Goal: Task Accomplishment & Management: Use online tool/utility

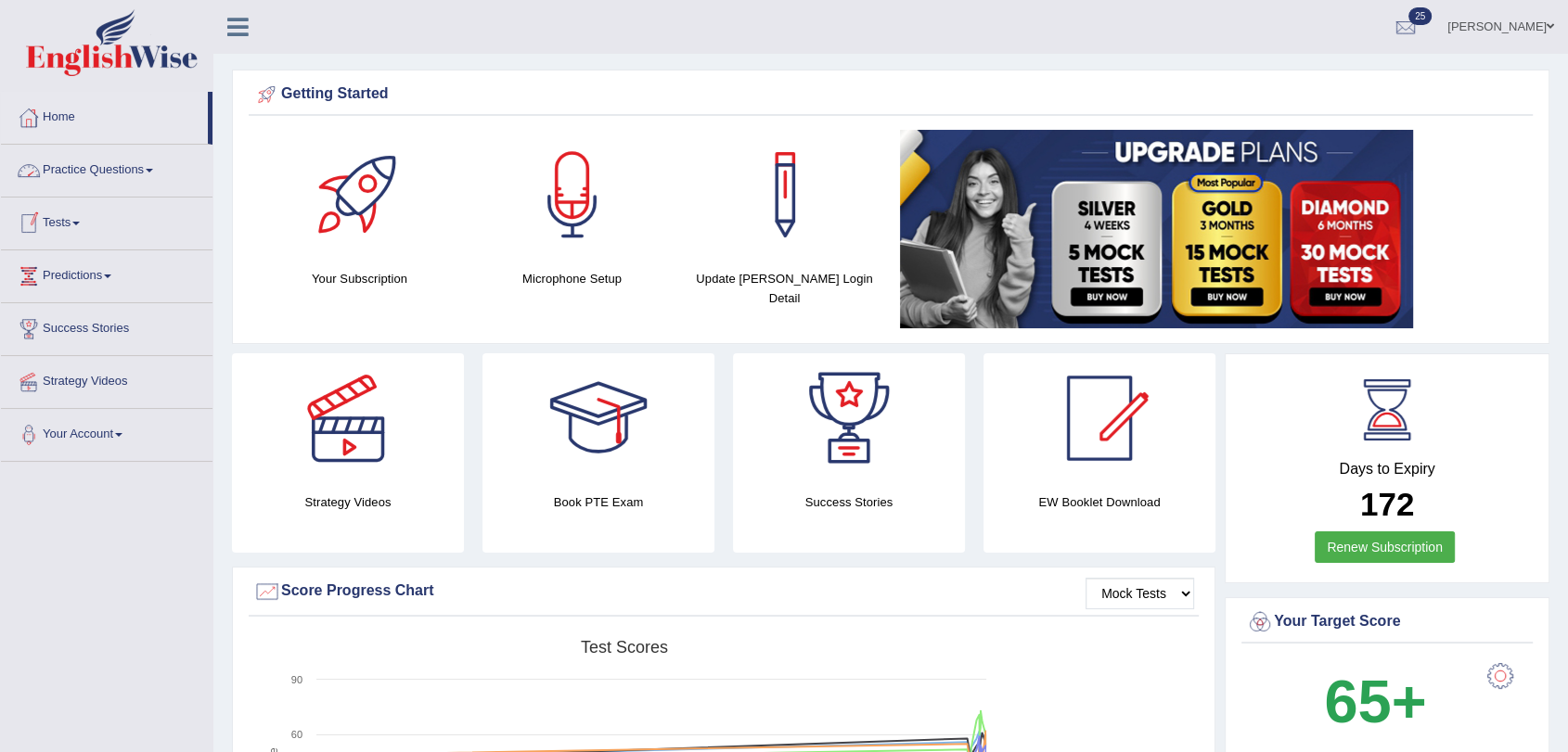
click at [83, 225] on link "Tests" at bounding box center [106, 221] width 211 height 47
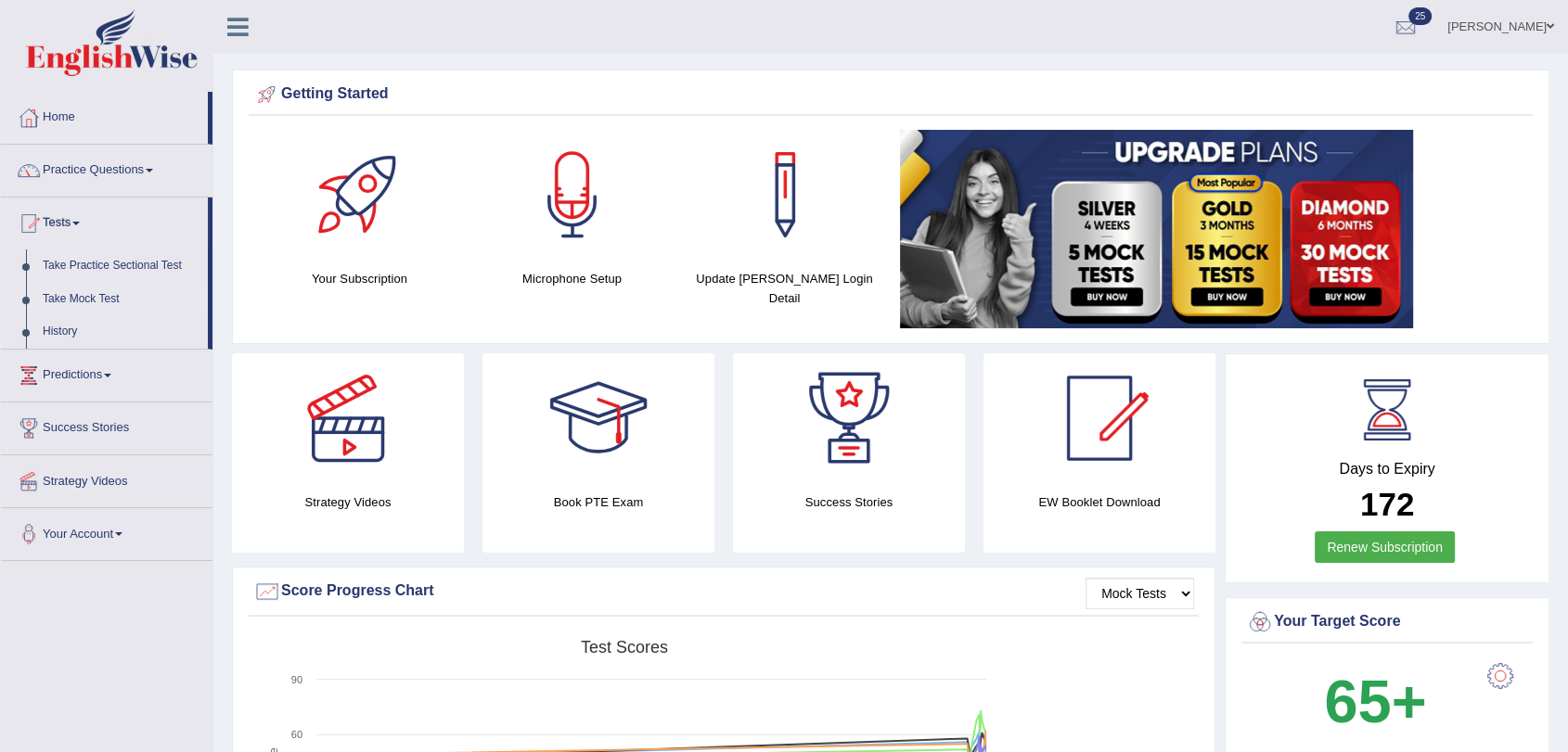
click at [98, 301] on link "Take Mock Test" at bounding box center [121, 300] width 173 height 34
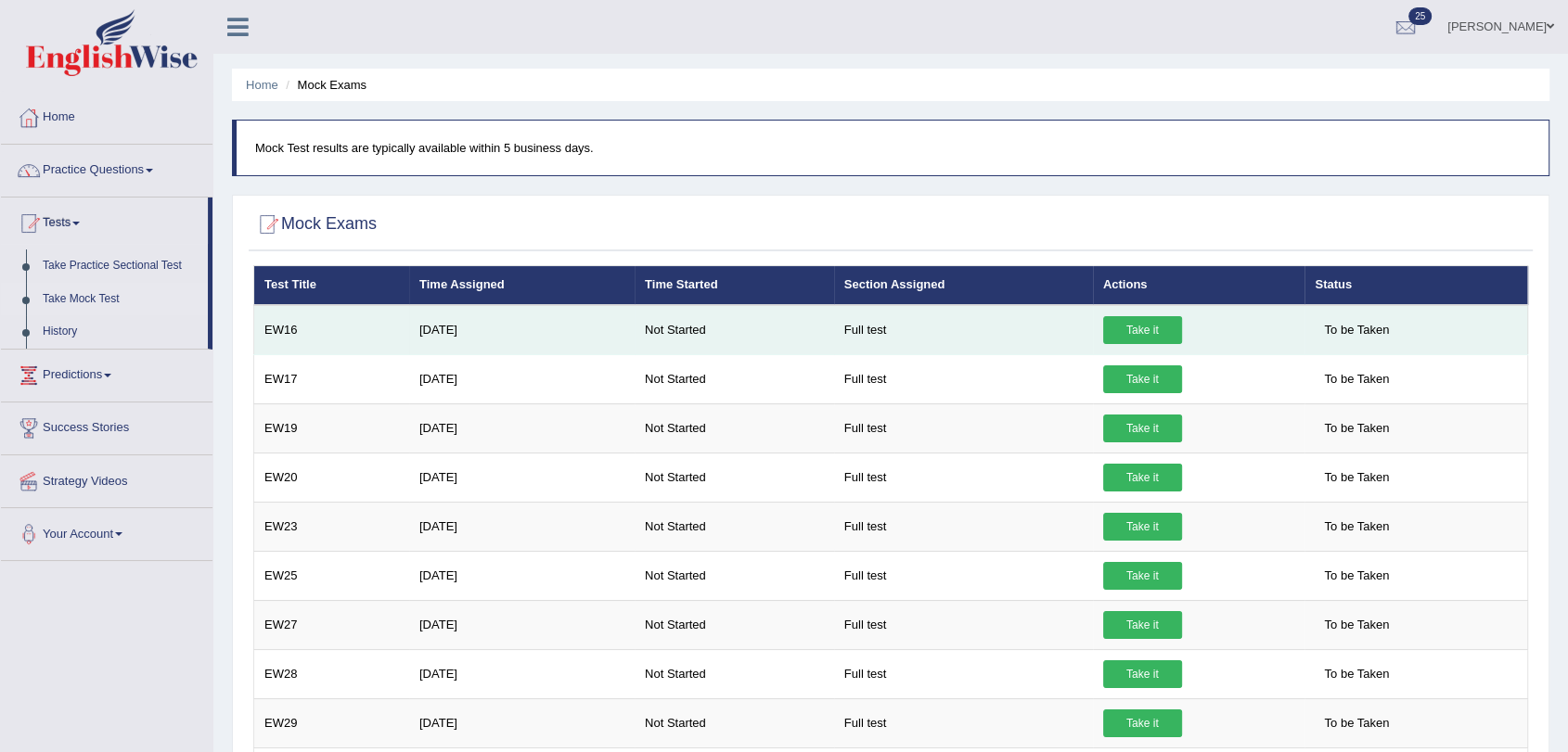
click at [1106, 331] on link "Take it" at bounding box center [1142, 330] width 79 height 28
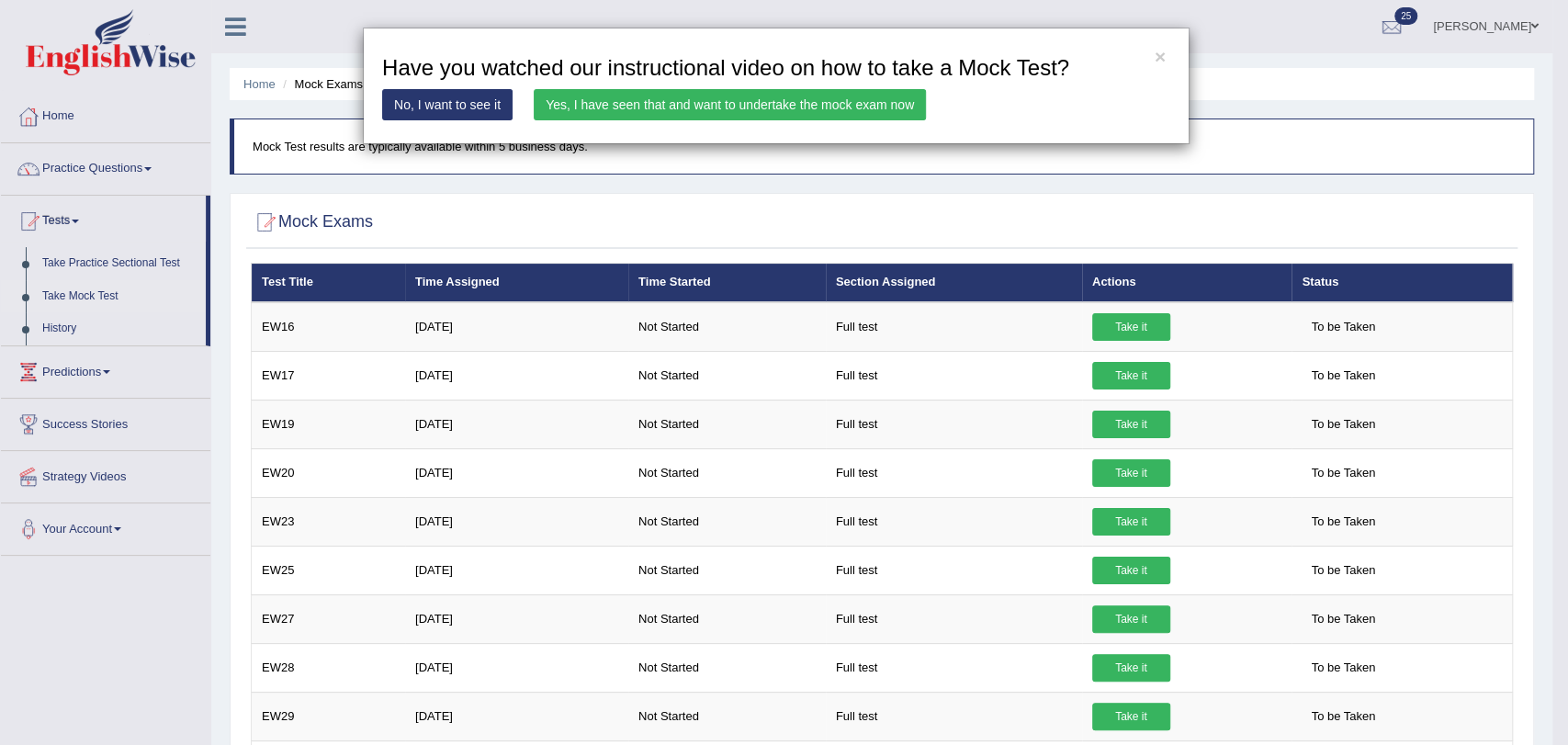
click at [832, 101] on link "Yes, I have seen that and want to undertake the mock exam now" at bounding box center [730, 105] width 392 height 31
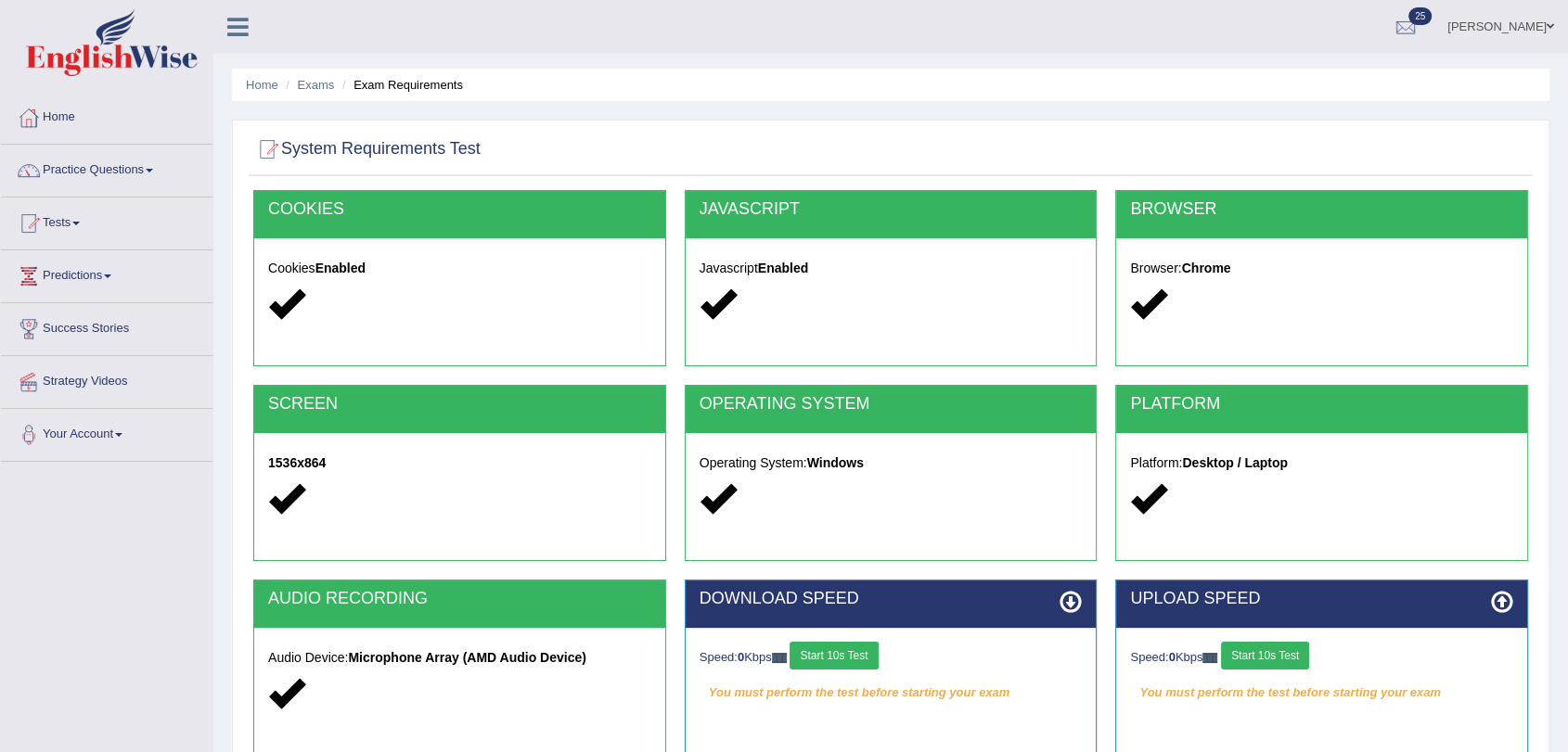
click at [857, 663] on button "Start 10s Test" at bounding box center [833, 655] width 88 height 28
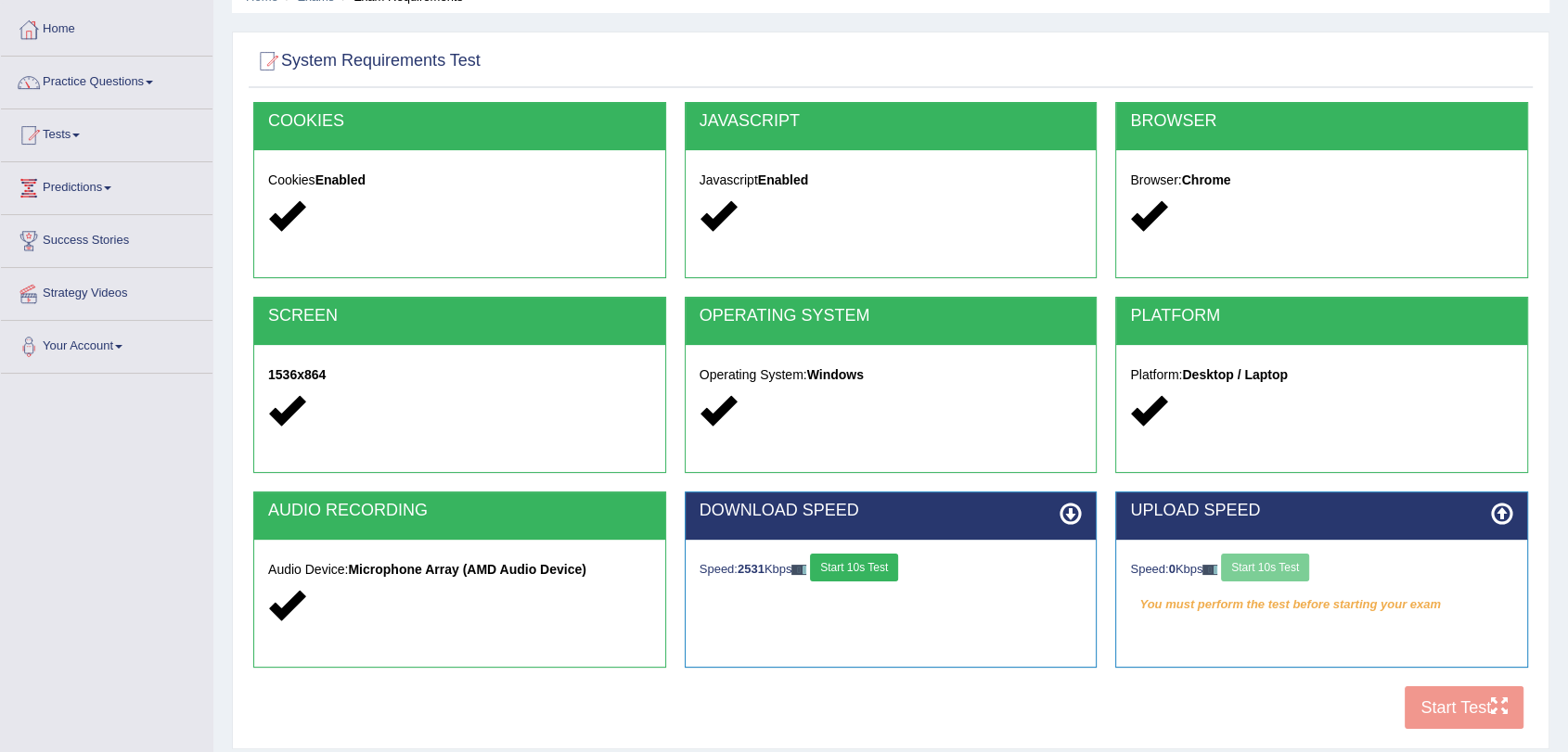
scroll to position [206, 0]
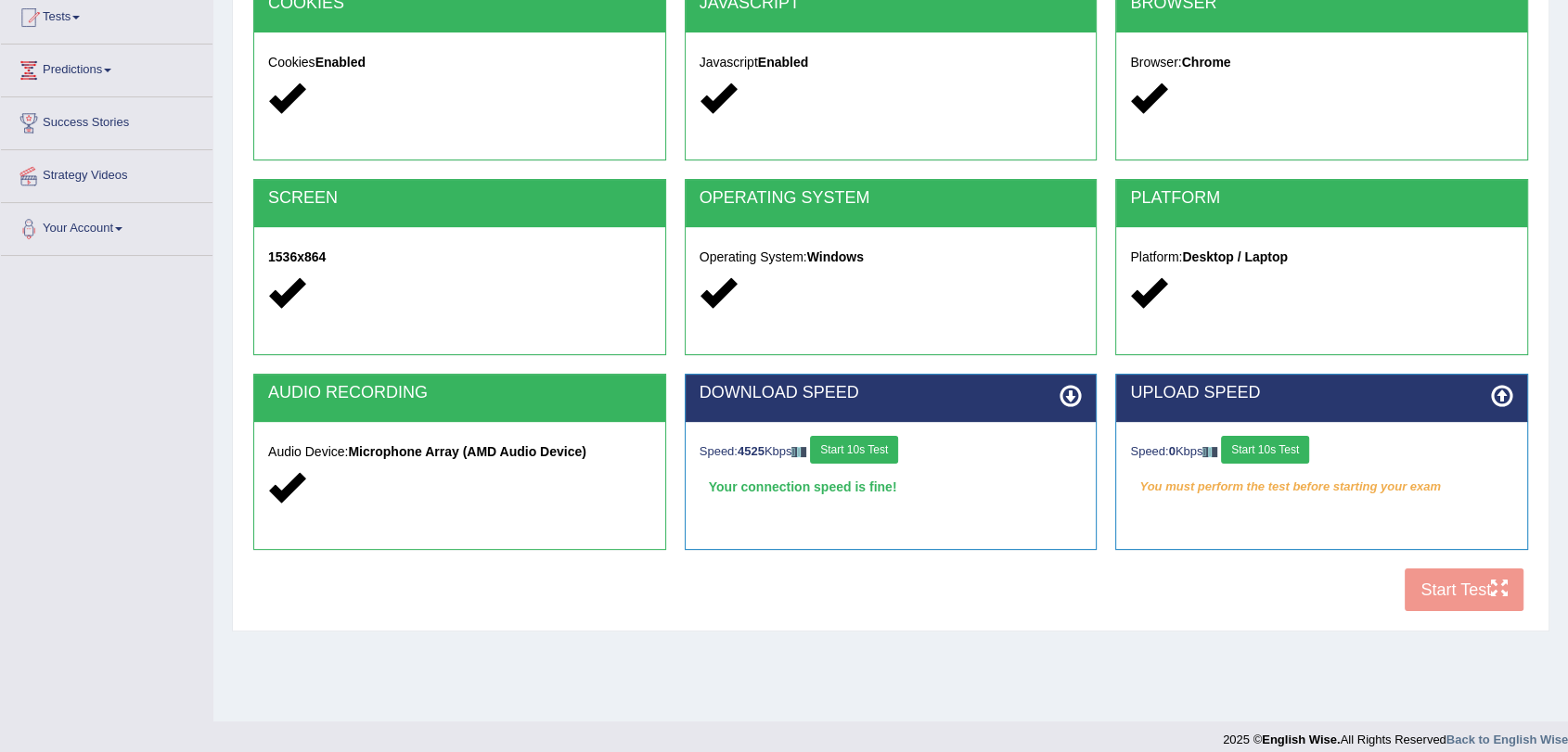
click at [1277, 453] on button "Start 10s Test" at bounding box center [1264, 450] width 88 height 28
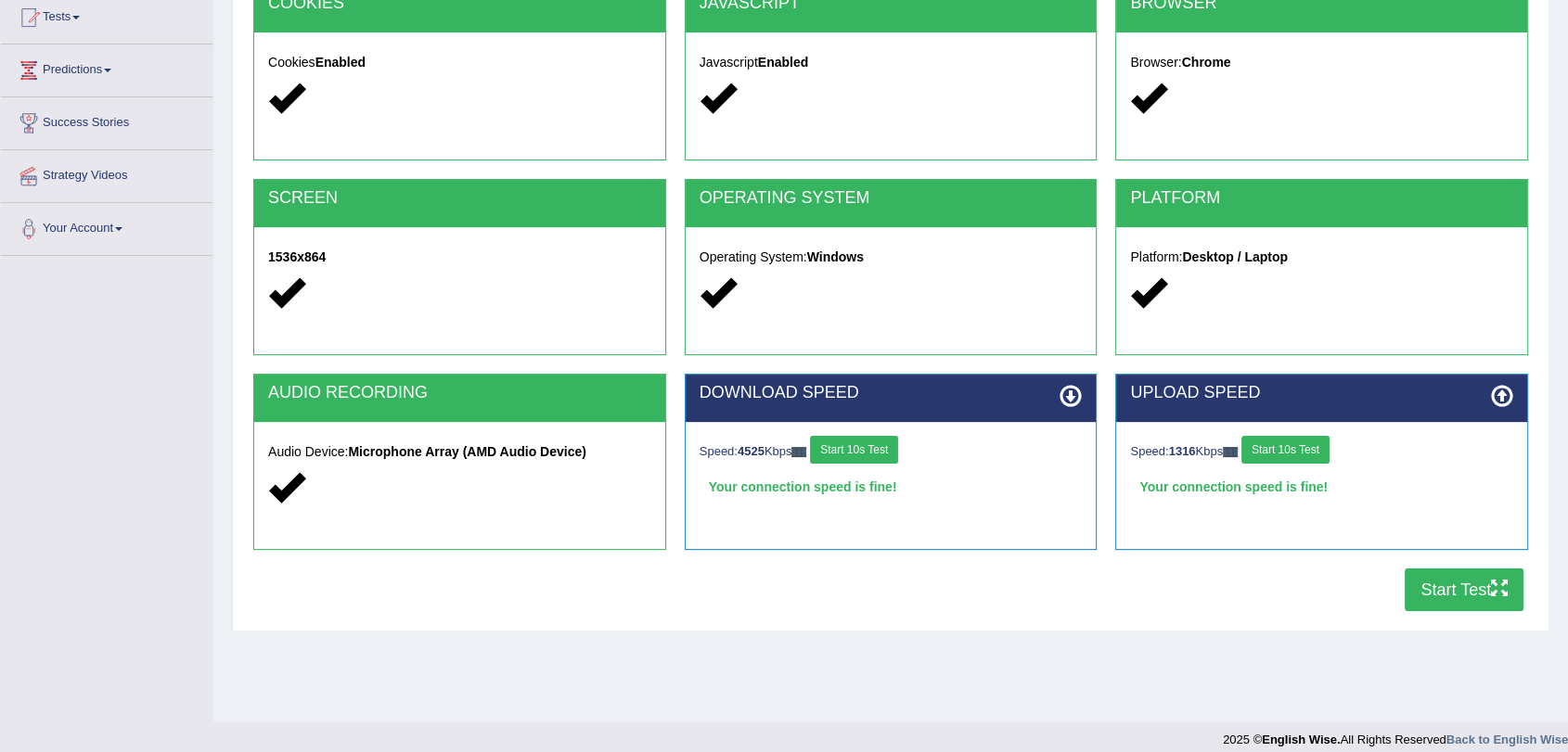
click at [1447, 584] on button "Start Test" at bounding box center [1464, 590] width 119 height 43
